Goal: Task Accomplishment & Management: Use online tool/utility

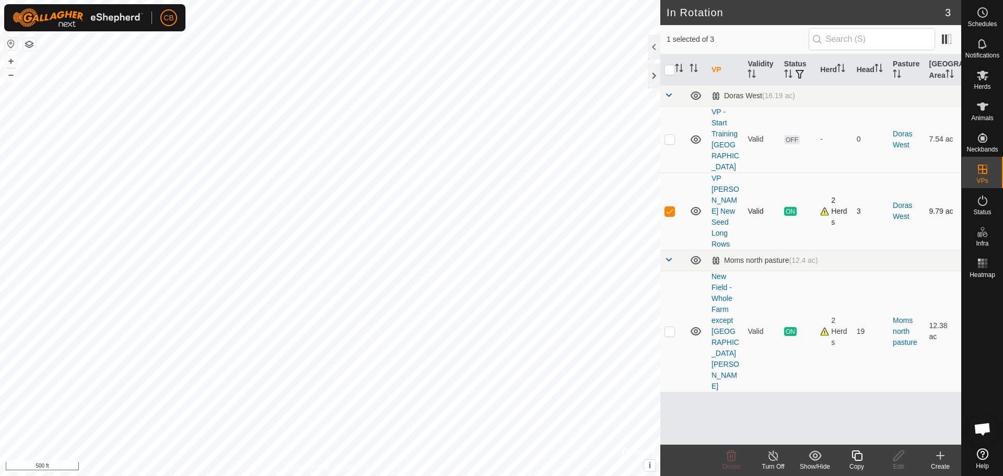
click at [670, 207] on p-checkbox at bounding box center [670, 211] width 10 height 8
checkbox input "false"
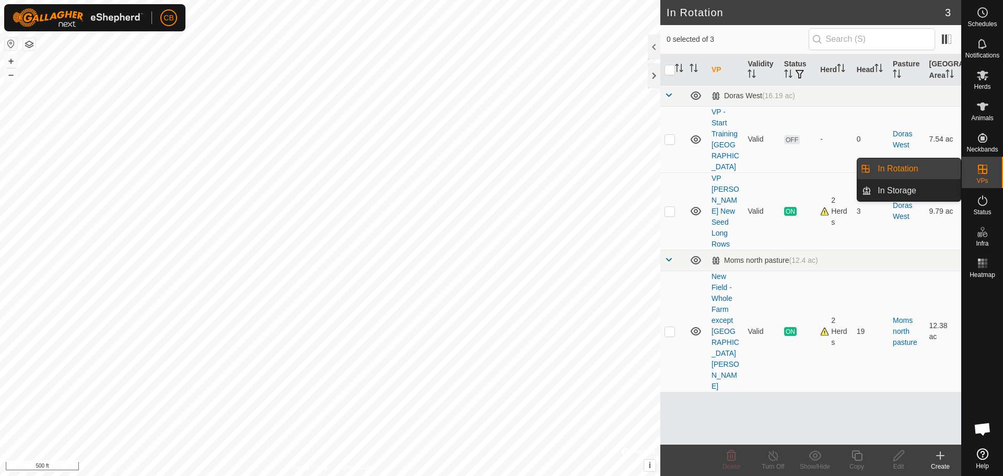
click at [899, 168] on link "In Rotation" at bounding box center [916, 168] width 89 height 21
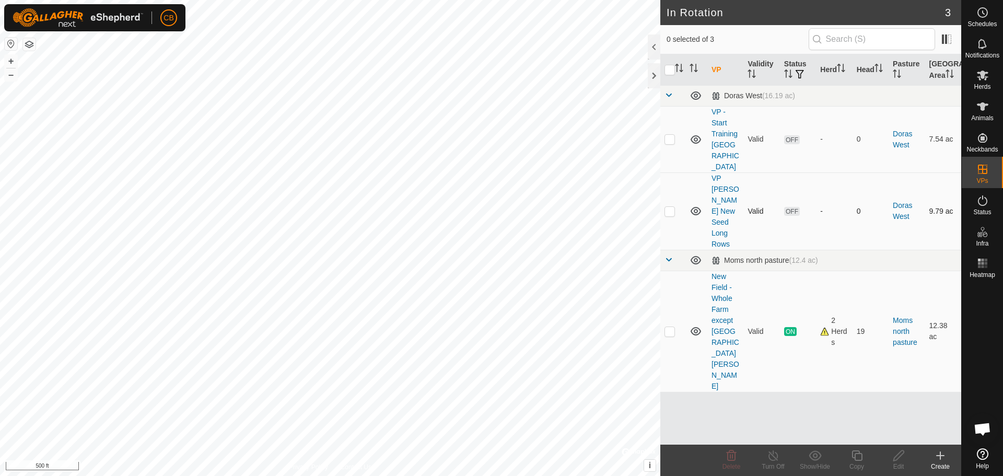
click at [670, 207] on p-checkbox at bounding box center [670, 211] width 10 height 8
checkbox input "true"
